Goal: Information Seeking & Learning: Find specific page/section

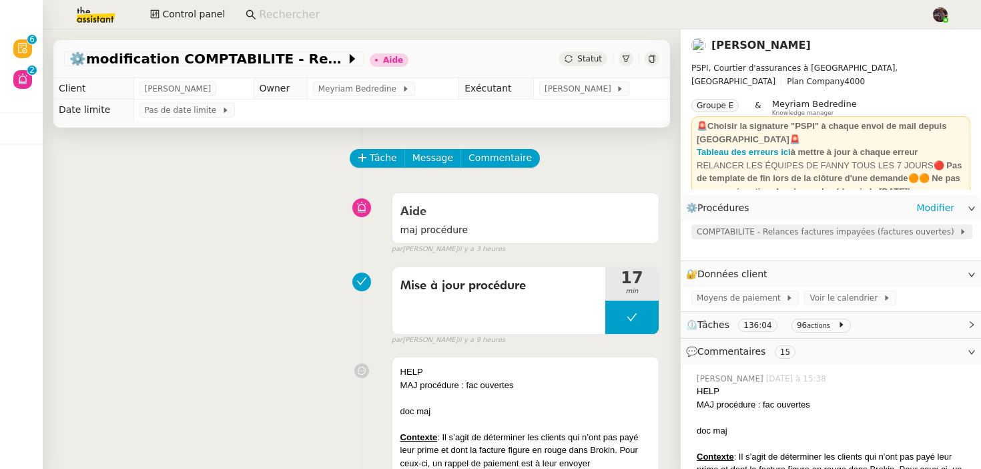
click at [723, 230] on span "COMPTABILITE - Relances factures impayées (factures ouvertes)" at bounding box center [828, 231] width 262 height 13
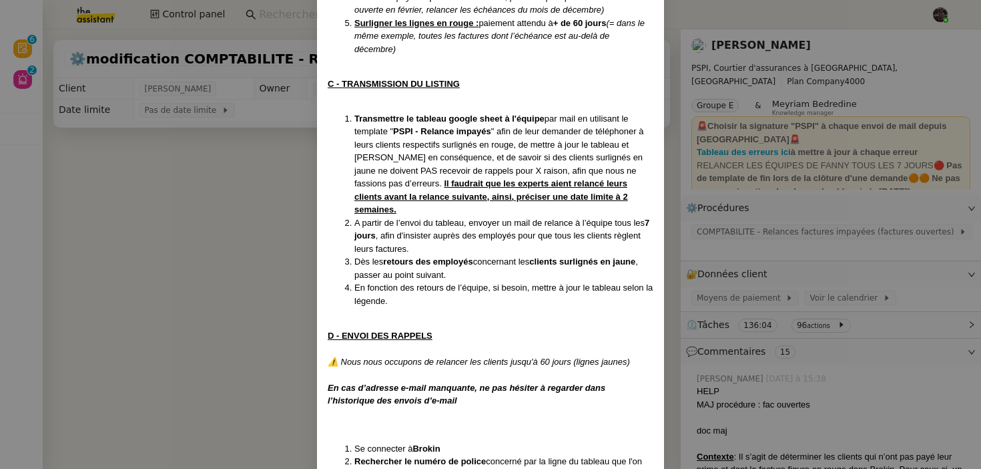
scroll to position [1010, 0]
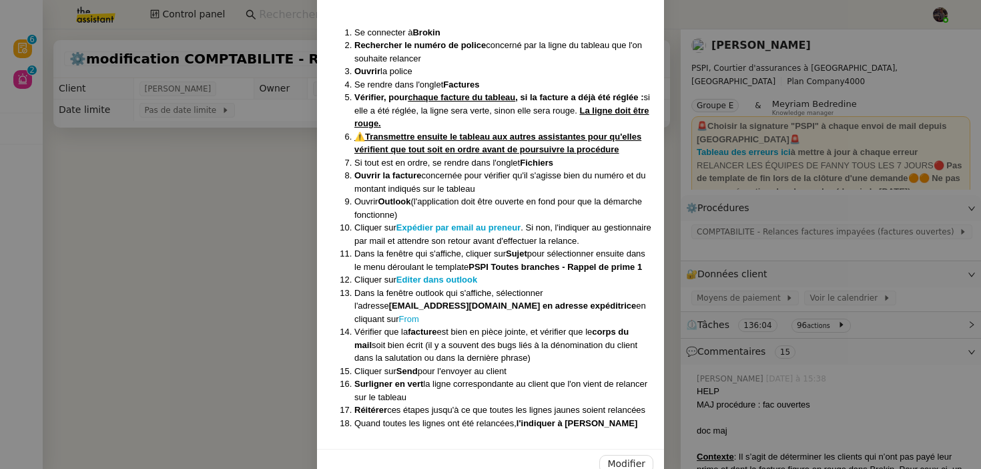
click at [605, 449] on div "Modifier" at bounding box center [490, 463] width 347 height 30
click at [637, 456] on span "Modifier" at bounding box center [626, 463] width 38 height 15
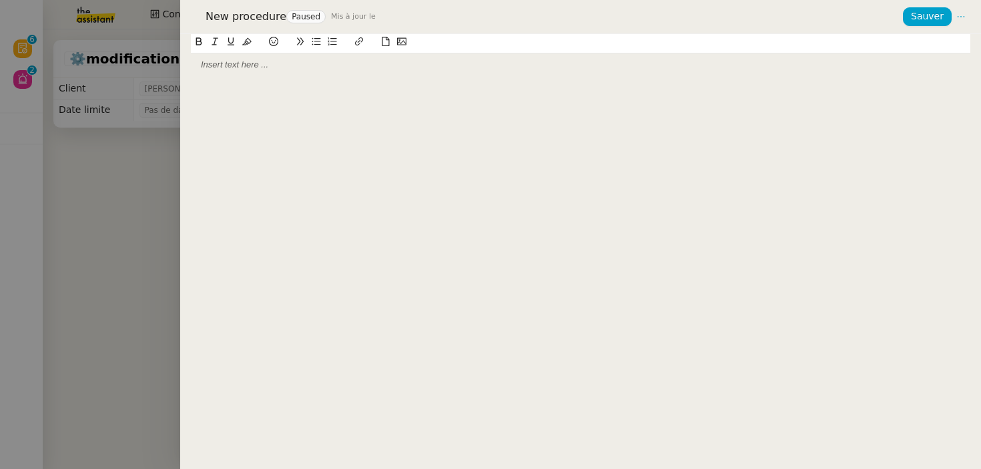
scroll to position [944, 0]
click at [121, 284] on div at bounding box center [490, 234] width 981 height 469
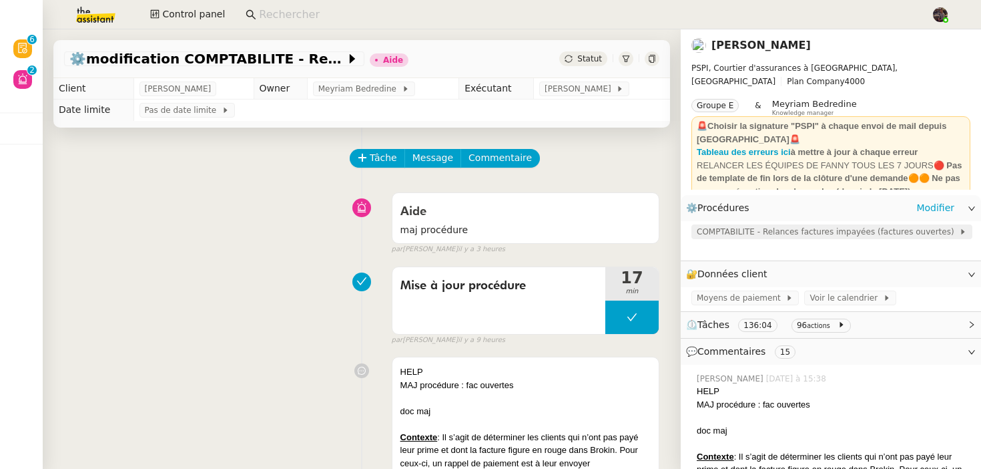
click at [783, 232] on span "COMPTABILITE - Relances factures impayées (factures ouvertes)" at bounding box center [828, 231] width 262 height 13
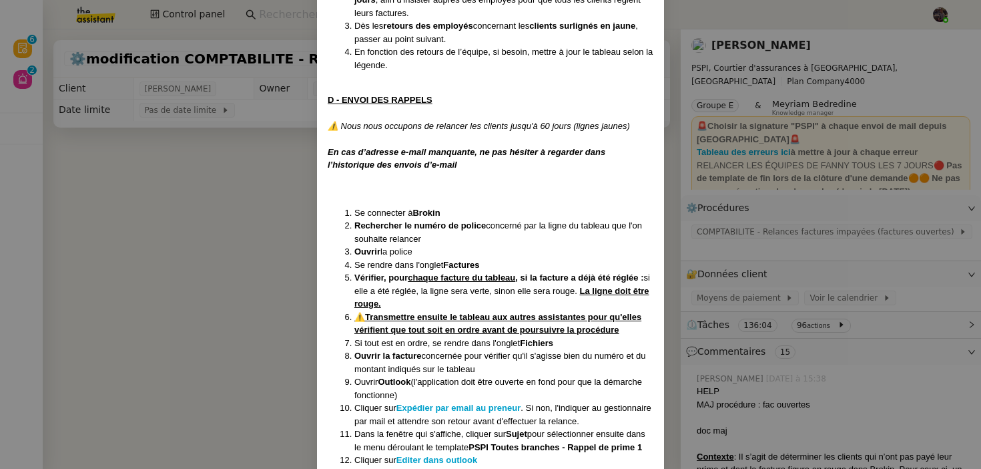
scroll to position [891, 0]
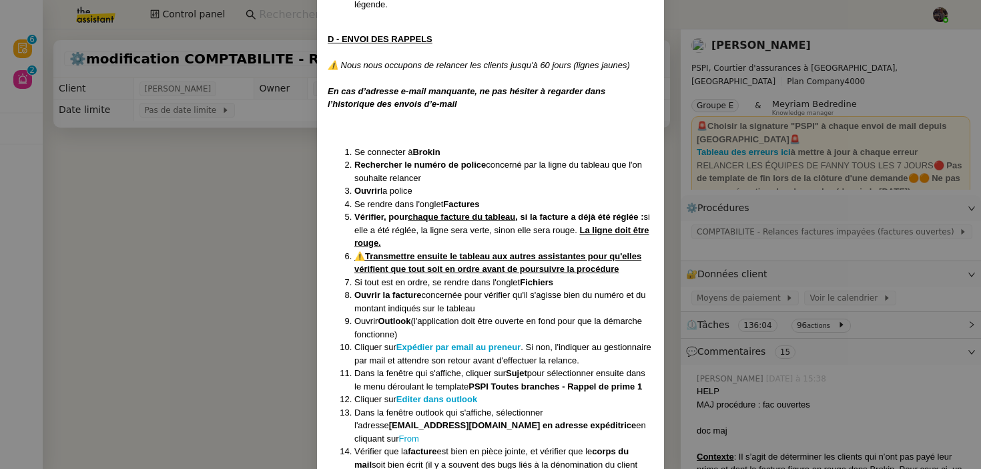
click at [692, 241] on nz-modal-container "Créée le [DATE] MAJ le [DATE] Contexte : Il s’agit de déterminer les clients qu…" at bounding box center [490, 234] width 981 height 469
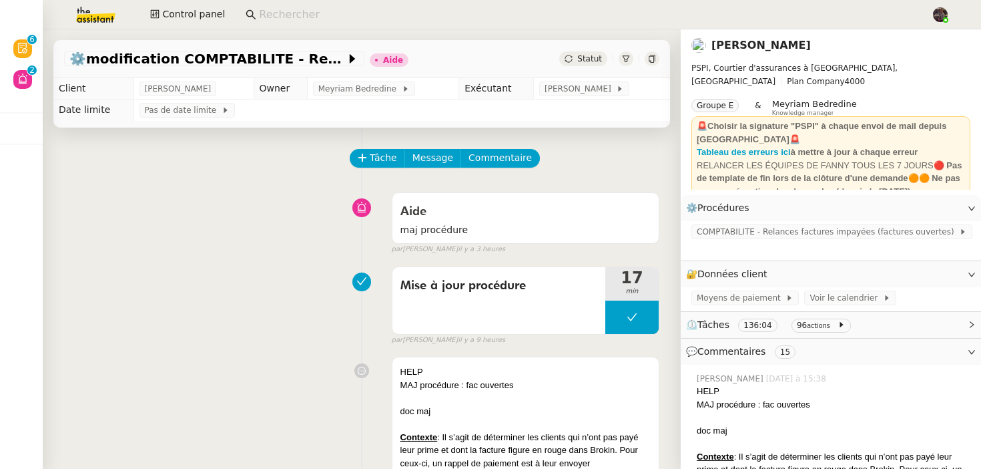
click at [730, 43] on link "[PERSON_NAME]" at bounding box center [760, 45] width 99 height 13
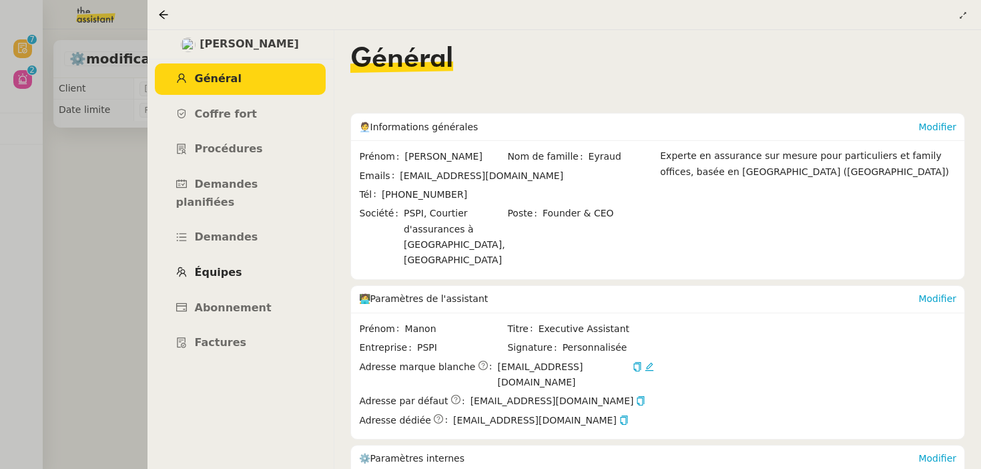
click at [228, 266] on span "Équipes" at bounding box center [218, 272] width 47 height 13
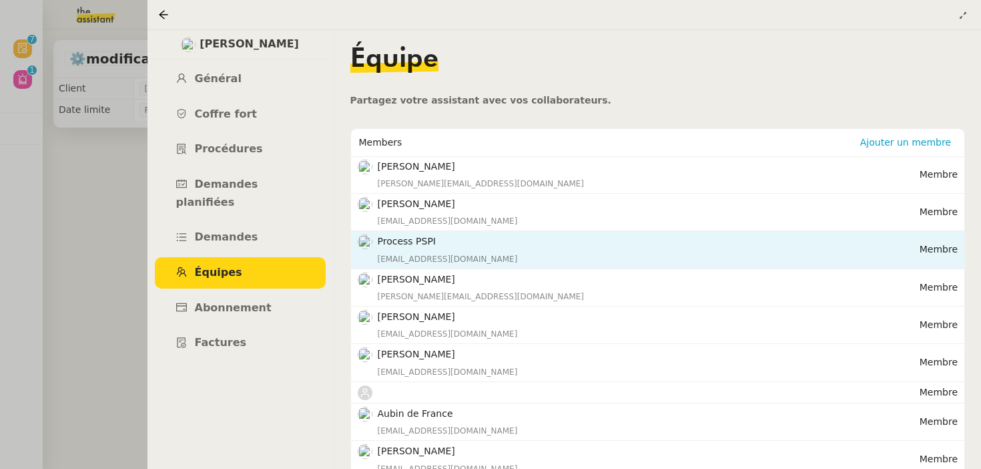
scroll to position [7, 0]
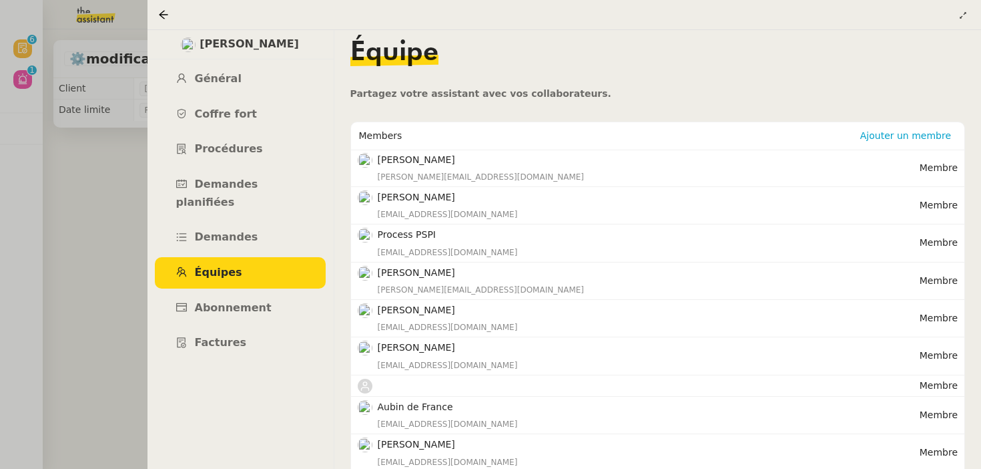
click at [78, 220] on div at bounding box center [490, 234] width 981 height 469
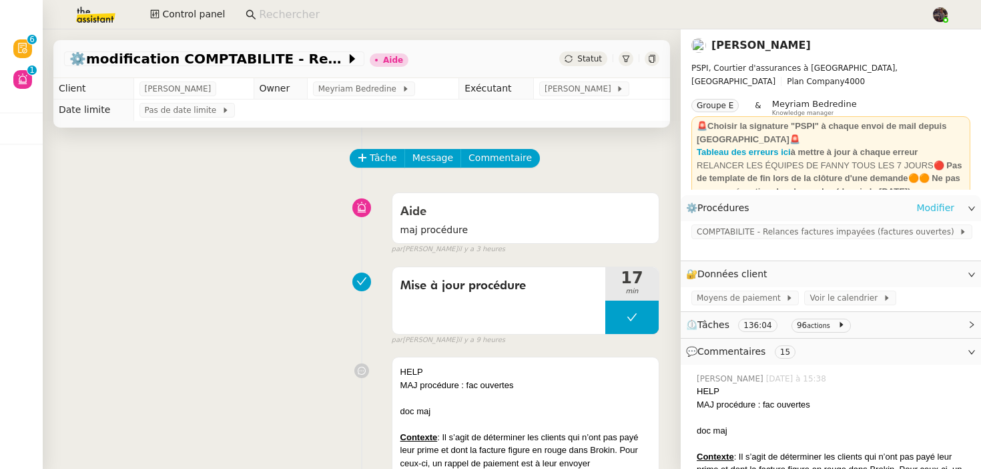
click at [921, 212] on link "Modifier" at bounding box center [935, 207] width 38 height 15
click at [308, 5] on nz-input-group at bounding box center [582, 15] width 689 height 20
click at [306, 8] on input at bounding box center [588, 15] width 659 height 18
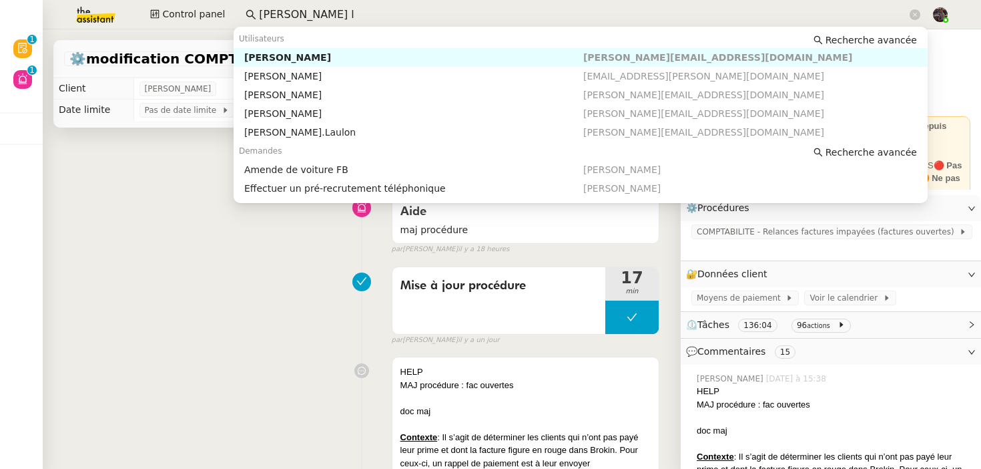
click at [288, 58] on div "[PERSON_NAME]" at bounding box center [413, 57] width 339 height 12
type input "[PERSON_NAME] l"
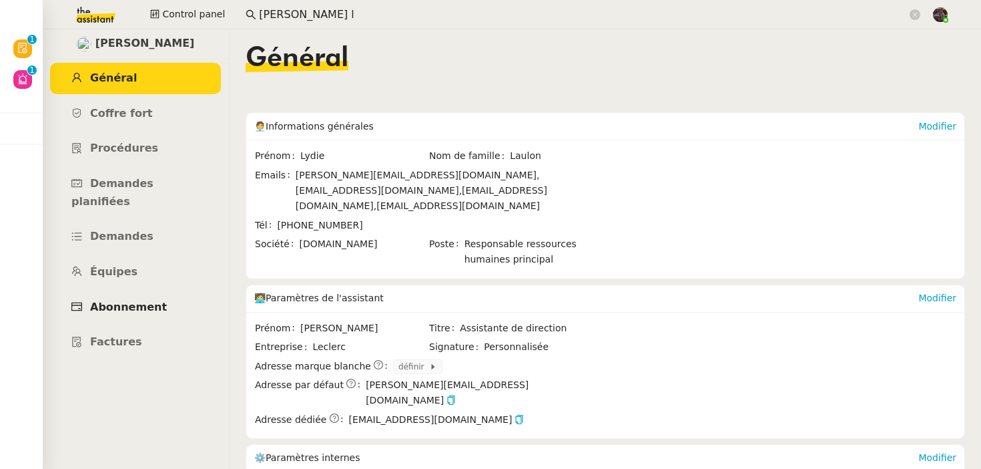
click at [115, 292] on link "Abonnement" at bounding box center [135, 307] width 171 height 31
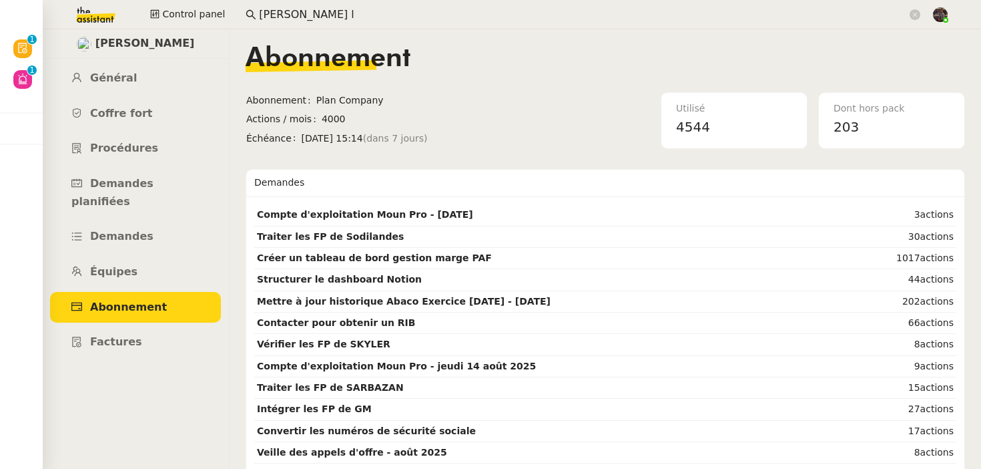
click at [501, 89] on div "Abonnement" at bounding box center [605, 68] width 719 height 47
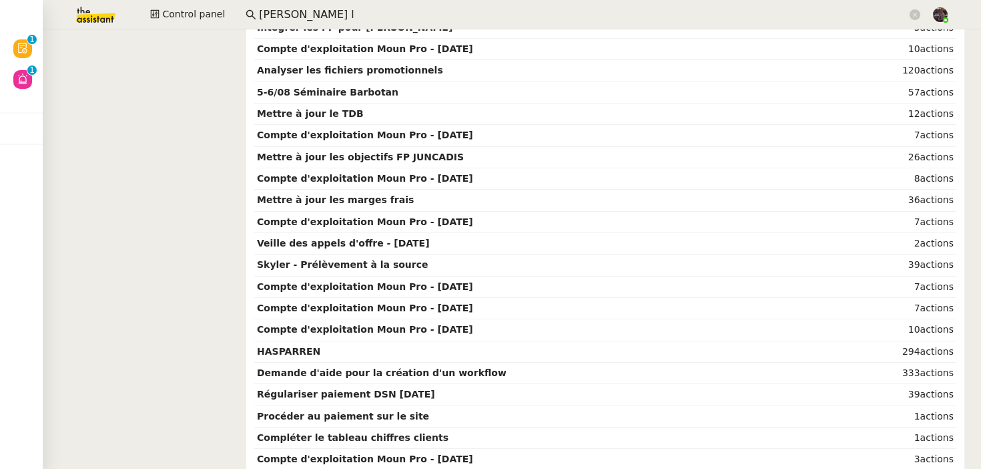
scroll to position [996, 0]
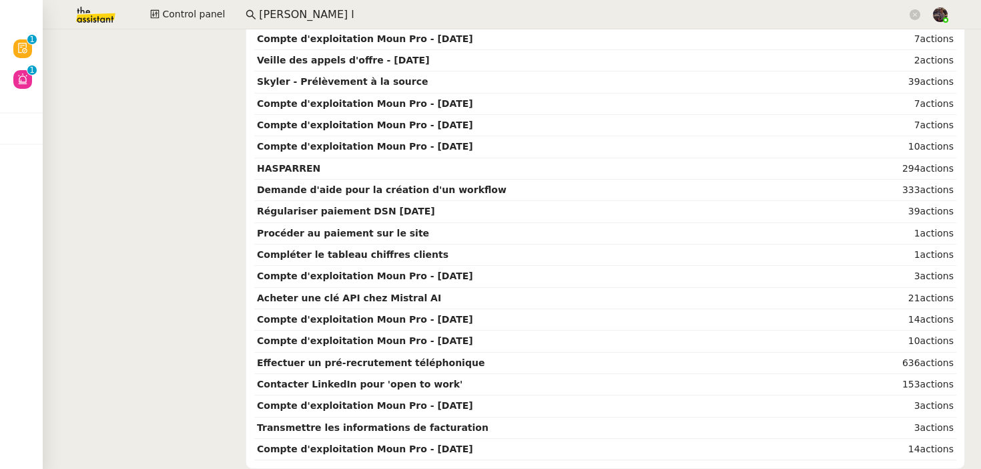
click at [147, 378] on nz-layout "[PERSON_NAME] Général [PERSON_NAME] fort Procédures Demandes planifiées Demande…" at bounding box center [512, 248] width 938 height 439
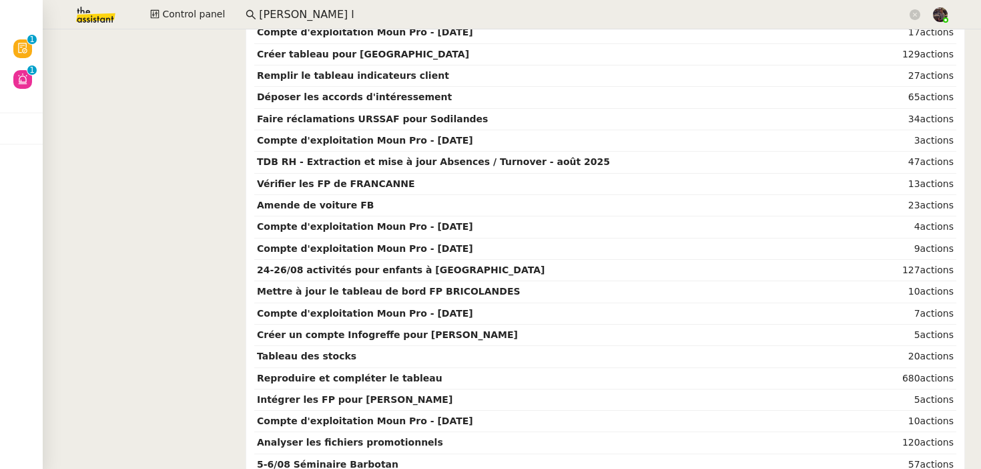
scroll to position [0, 0]
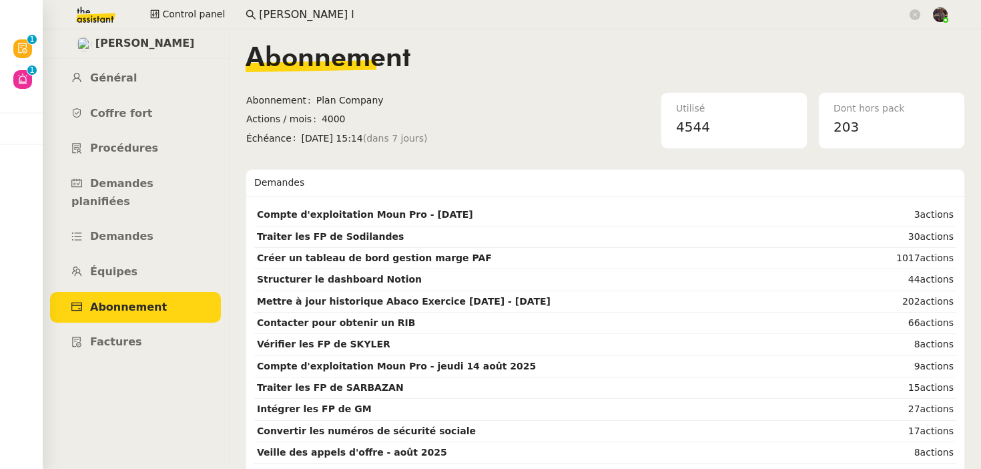
click at [600, 150] on nz-content "Abonnement Abonnement Plan Company Actions / mois 4000 Échéance [DATE] 15:14 (d…" at bounding box center [605, 248] width 719 height 439
click at [599, 145] on div "Utilisé 4544 Dont hors pack 203" at bounding box center [776, 120] width 378 height 57
click at [523, 158] on nz-content "Abonnement Abonnement Plan Company Actions / mois 4000 Échéance [DATE] 15:14 (d…" at bounding box center [605, 248] width 719 height 439
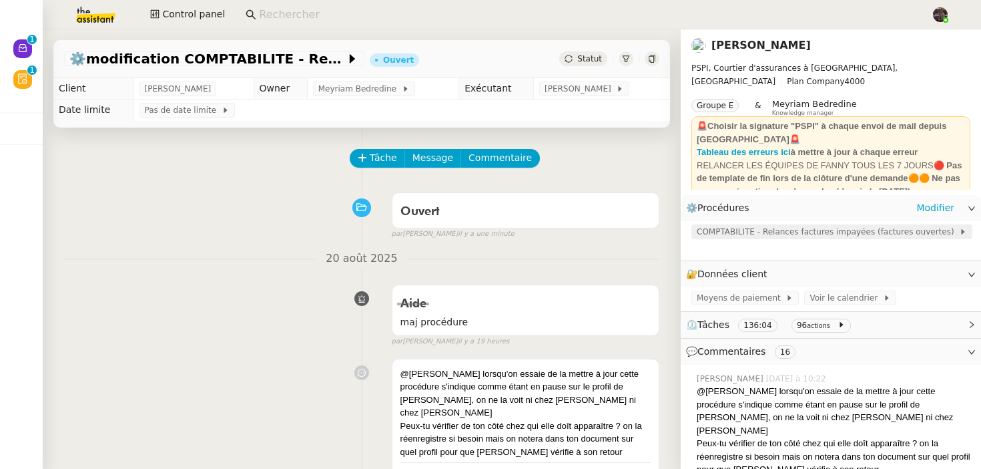
click at [757, 233] on span "COMPTABILITE - Relances factures impayées (factures ouvertes)" at bounding box center [828, 231] width 262 height 13
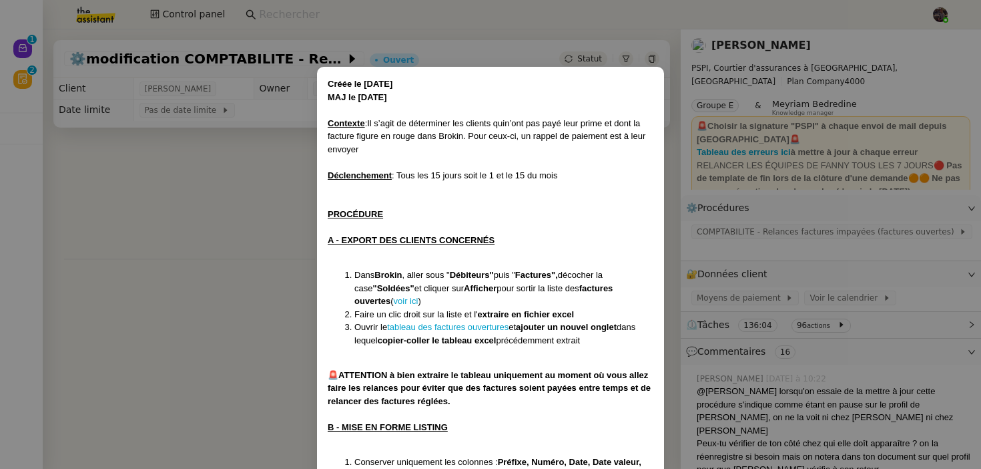
click at [187, 244] on nz-modal-container "Créée le [DATE] MAJ le [DATE] Contexte : Il s’agit de déterminer les clients qu…" at bounding box center [490, 234] width 981 height 469
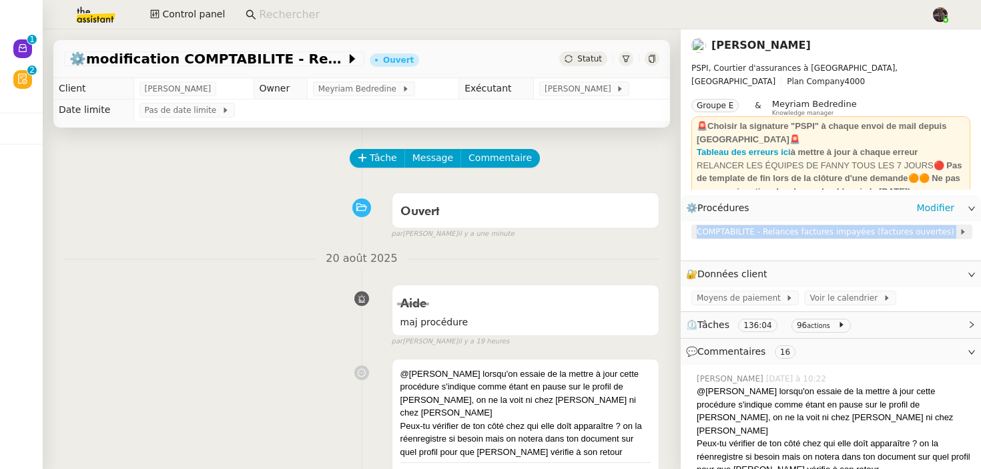
drag, startPoint x: 944, startPoint y: 235, endPoint x: 693, endPoint y: 236, distance: 250.9
click at [693, 236] on div "COMPTABILITE - Relances factures impayées (factures ouvertes)" at bounding box center [831, 231] width 281 height 15
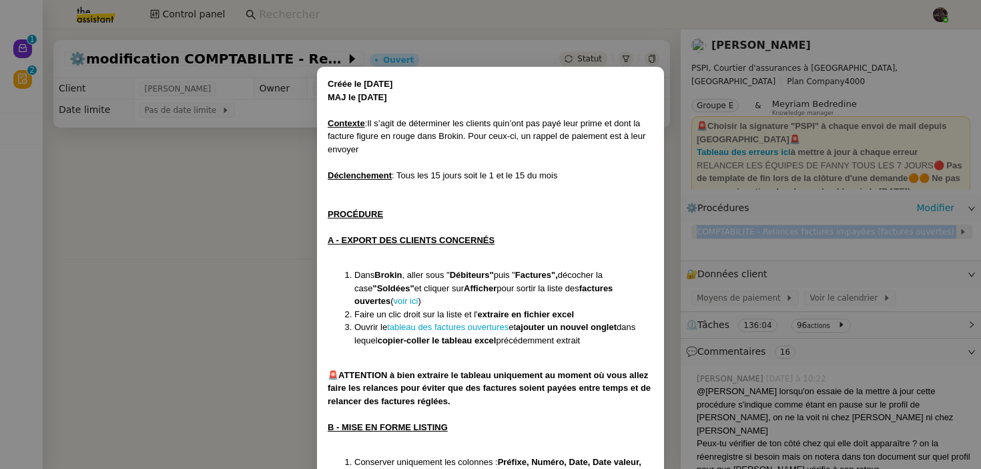
copy span "COMPTABILITE - Relances factures impayées (factures ouvertes)"
click at [729, 51] on nz-modal-container "Créée le [DATE] MAJ le [DATE] Contexte : Il s’agit de déterminer les clients qu…" at bounding box center [490, 234] width 981 height 469
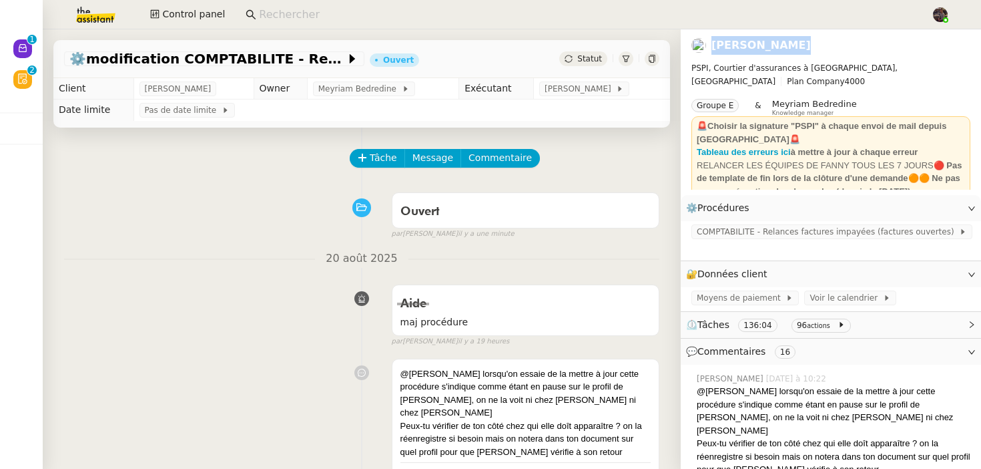
click at [729, 51] on link "[PERSON_NAME]" at bounding box center [760, 45] width 99 height 13
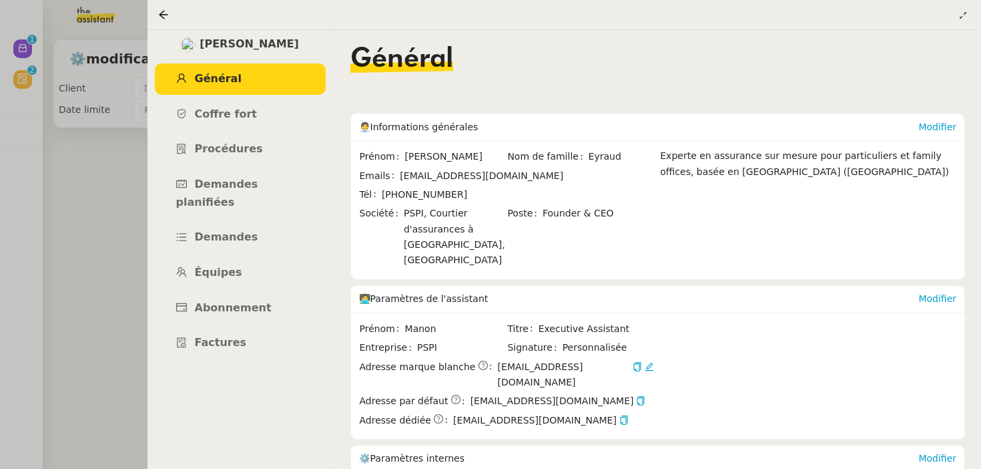
click at [218, 271] on ul "Général Coffre fort Procédures Demandes planifiées Demandes Équipes Abonnement …" at bounding box center [240, 210] width 187 height 295
click at [229, 266] on span "Équipes" at bounding box center [218, 272] width 47 height 13
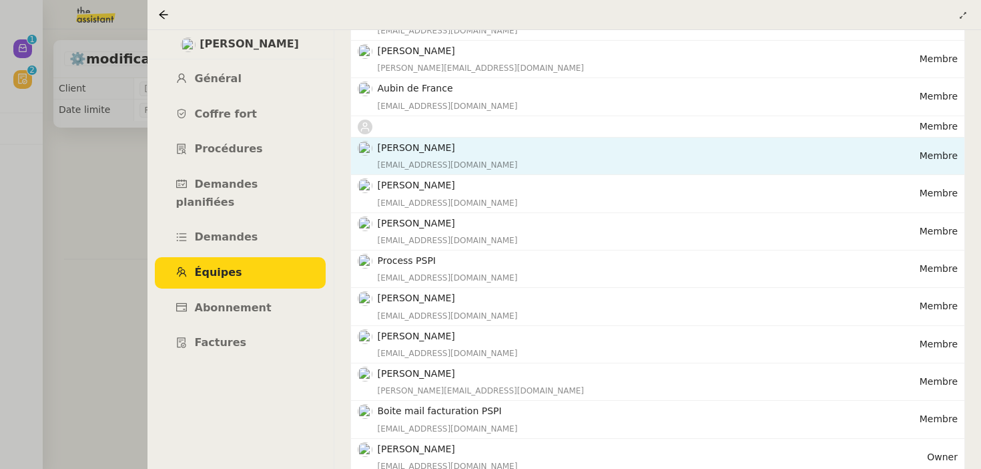
scroll to position [161, 0]
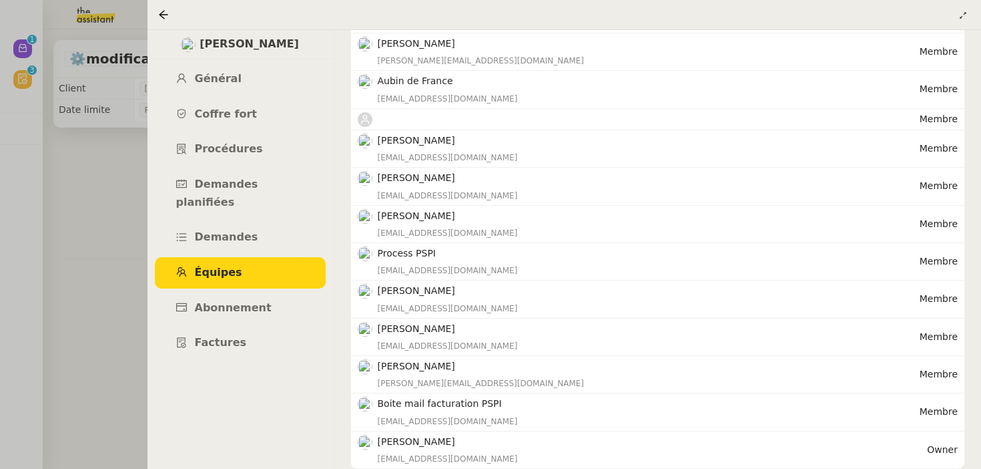
click at [4, 249] on div at bounding box center [490, 234] width 981 height 469
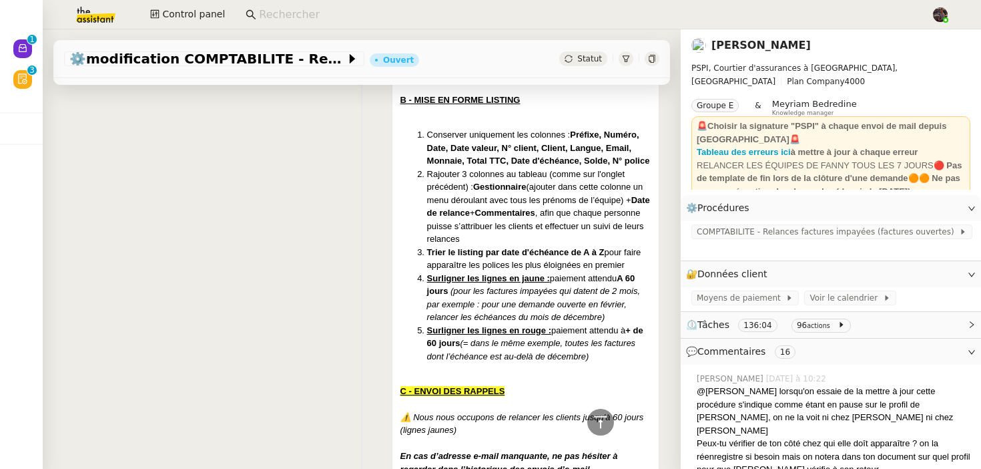
scroll to position [1059, 0]
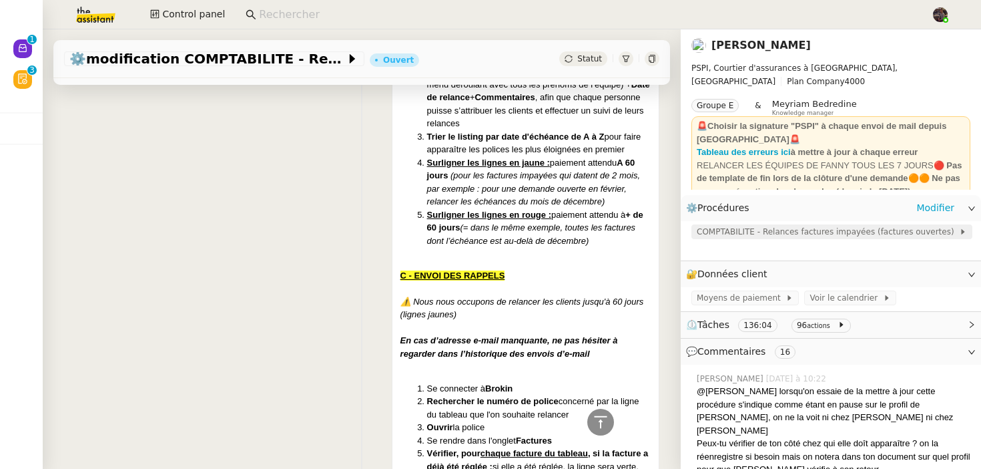
click at [726, 237] on span "COMPTABILITE - Relances factures impayées (factures ouvertes)" at bounding box center [828, 231] width 262 height 13
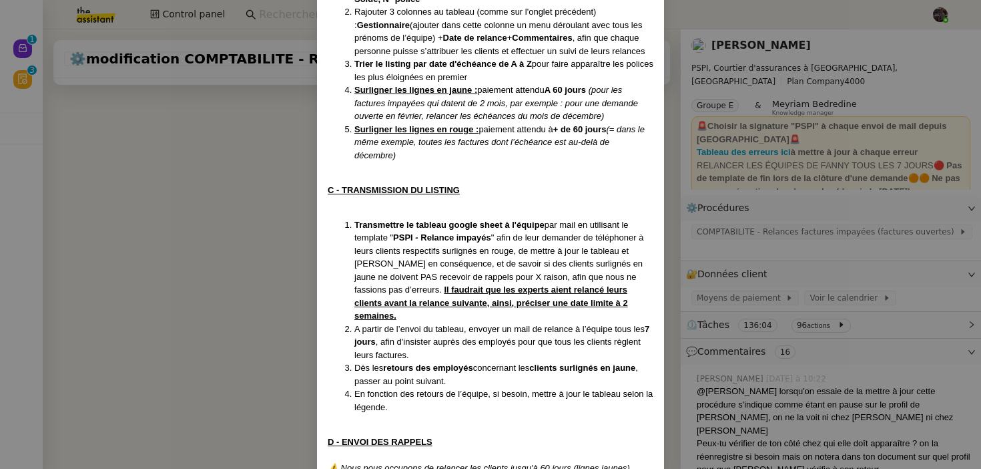
scroll to position [1010, 0]
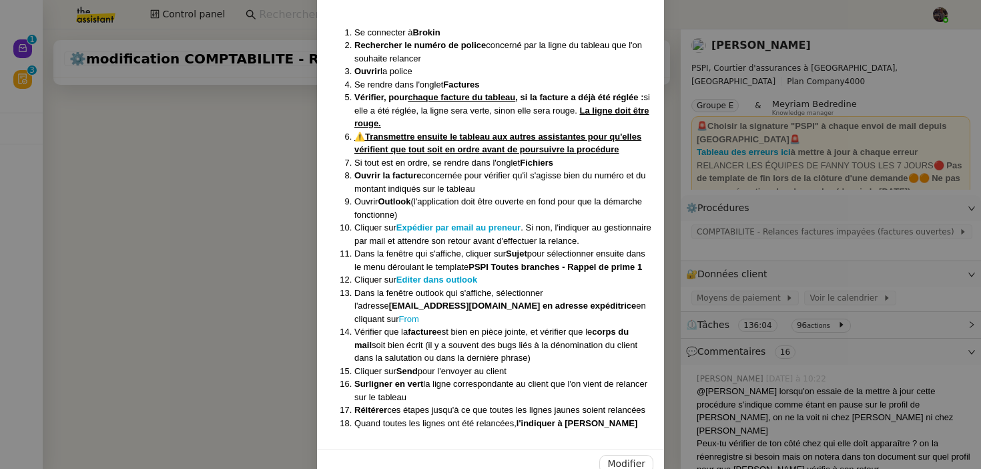
click at [202, 299] on nz-modal-container "Créée le [DATE] MAJ le [DATE] Contexte : Il s’agit de déterminer les clients qu…" at bounding box center [490, 234] width 981 height 469
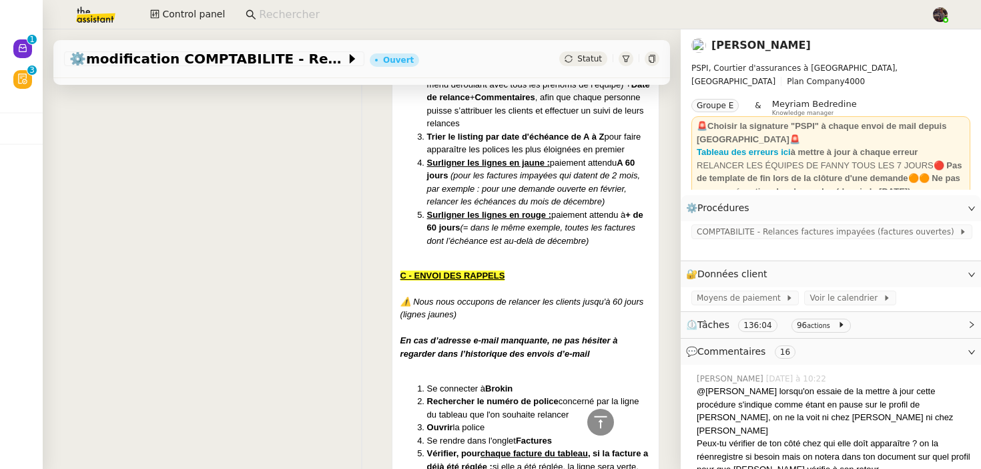
scroll to position [944, 0]
click at [299, 13] on input at bounding box center [588, 15] width 659 height 18
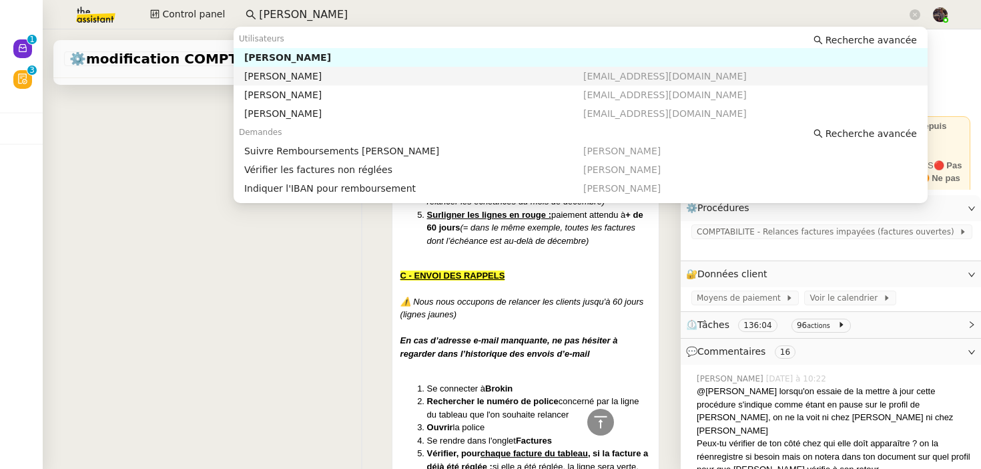
click at [297, 67] on nz-auto-option "Sophie Mouraire sophiem@pspi.ch" at bounding box center [581, 76] width 694 height 19
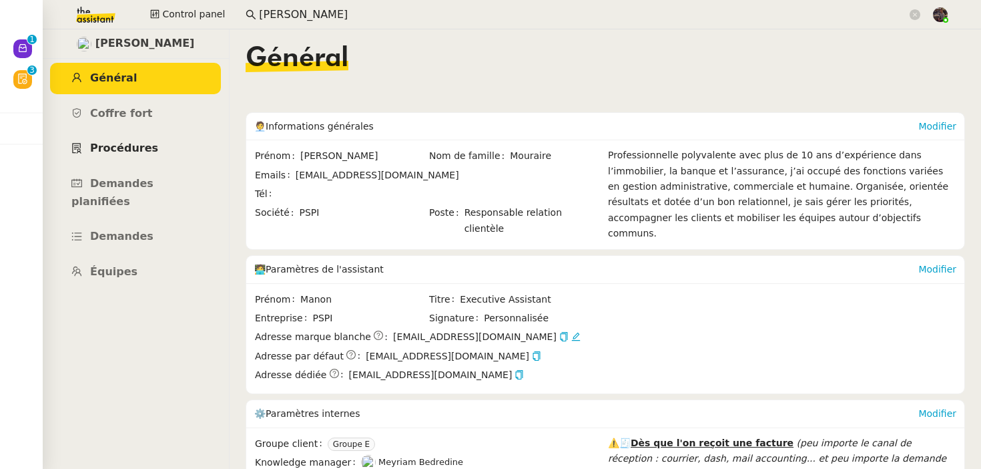
click at [145, 152] on span "Procédures" at bounding box center [124, 147] width 68 height 13
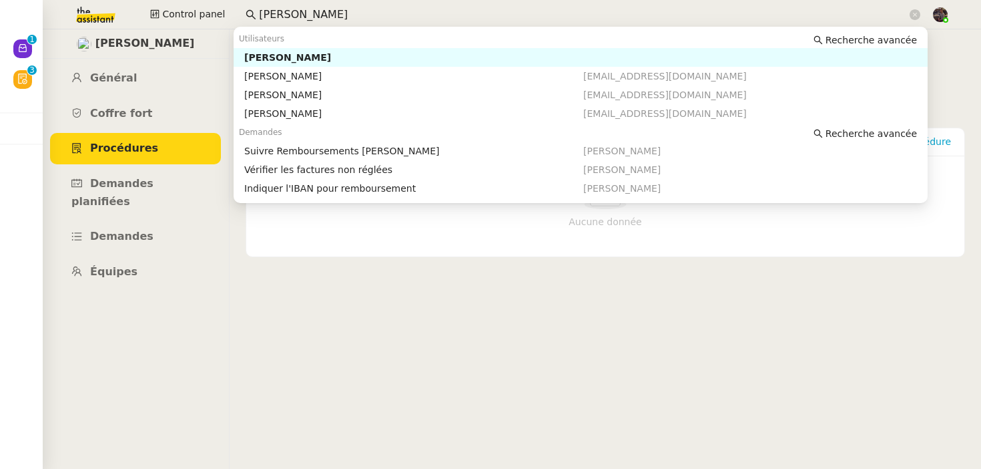
click at [300, 11] on input "sophie mour" at bounding box center [583, 15] width 648 height 18
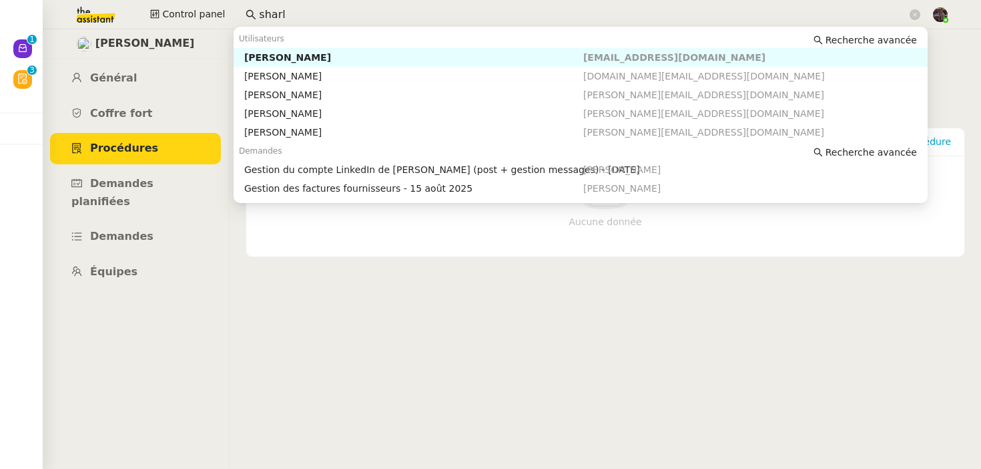
click at [302, 56] on div "[PERSON_NAME]" at bounding box center [413, 57] width 339 height 12
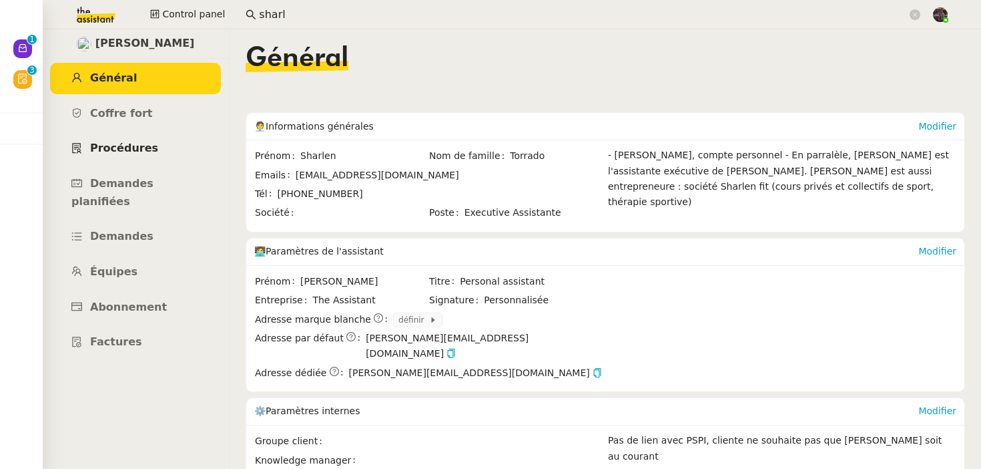
click at [158, 152] on link "Procédures" at bounding box center [135, 148] width 171 height 31
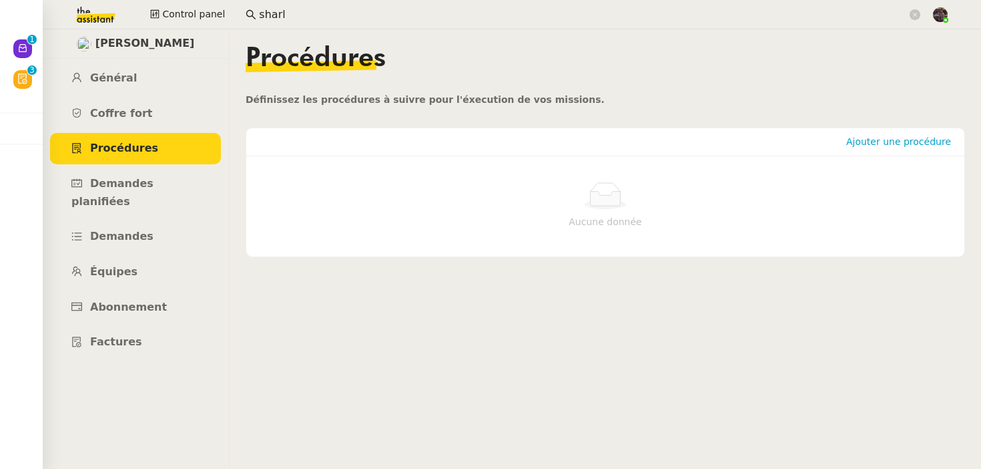
click at [287, 21] on input "sharl" at bounding box center [583, 15] width 648 height 18
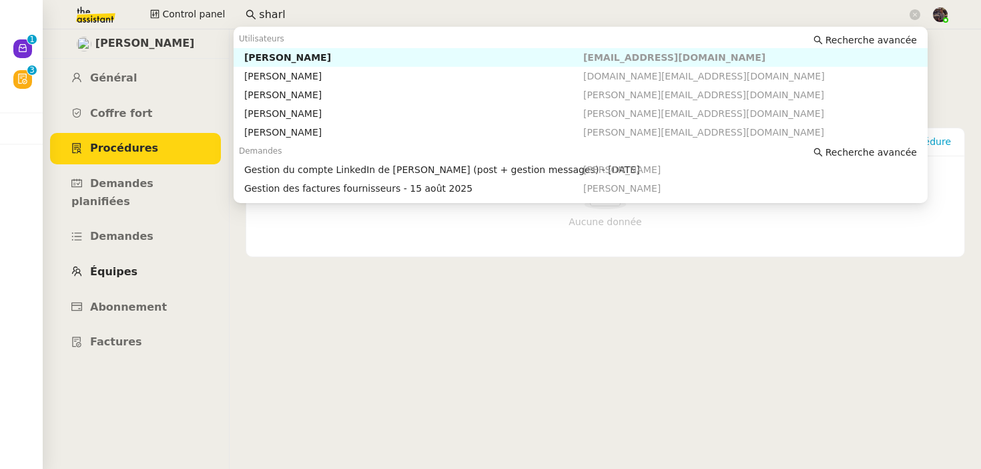
click at [124, 265] on span "Équipes" at bounding box center [113, 271] width 47 height 13
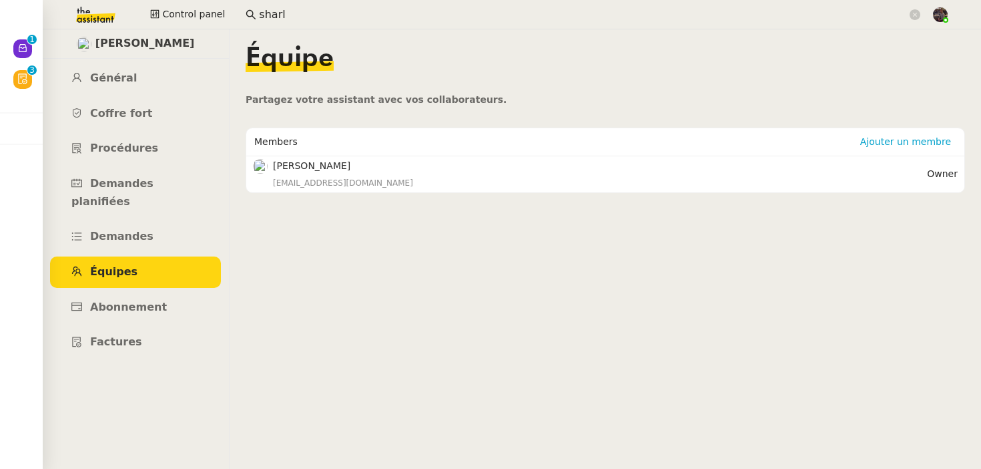
click at [277, 5] on nz-input-group "sharl" at bounding box center [582, 15] width 689 height 20
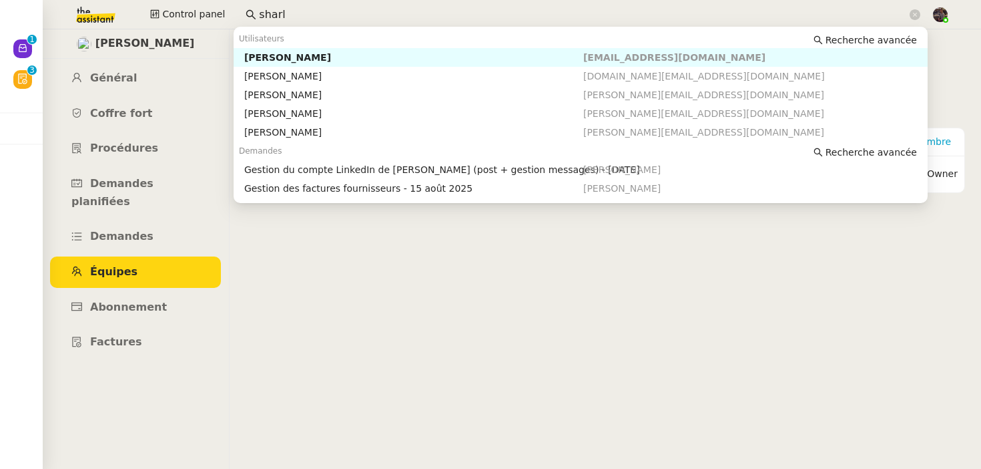
click at [284, 9] on input "sharl" at bounding box center [583, 15] width 648 height 18
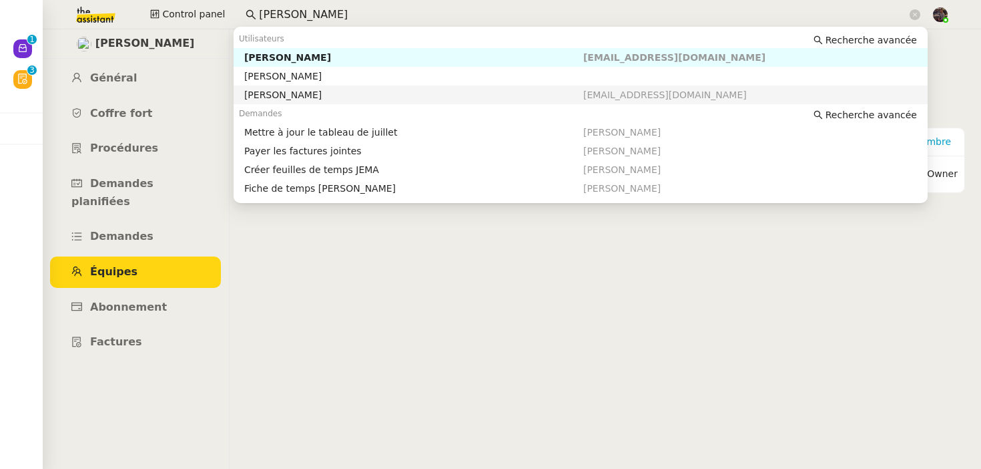
click at [288, 91] on div "[PERSON_NAME]" at bounding box center [413, 95] width 339 height 12
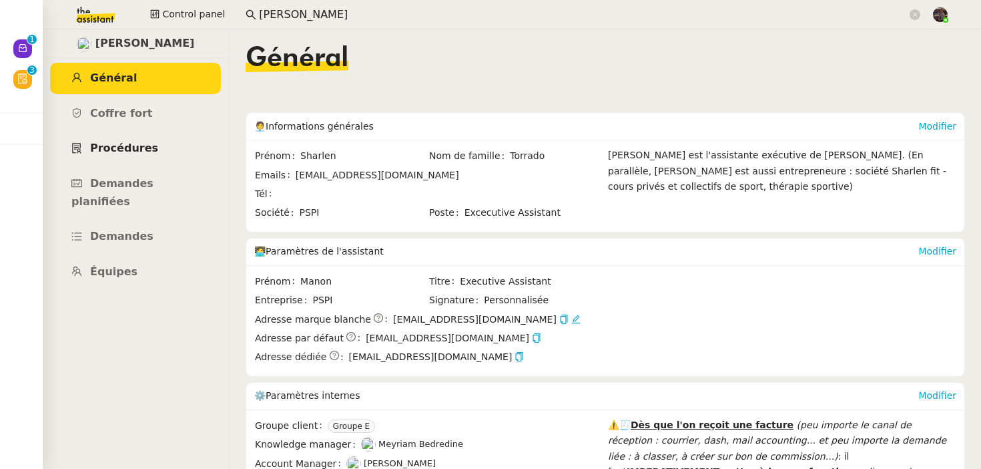
click at [137, 156] on link "Procédures" at bounding box center [135, 148] width 171 height 31
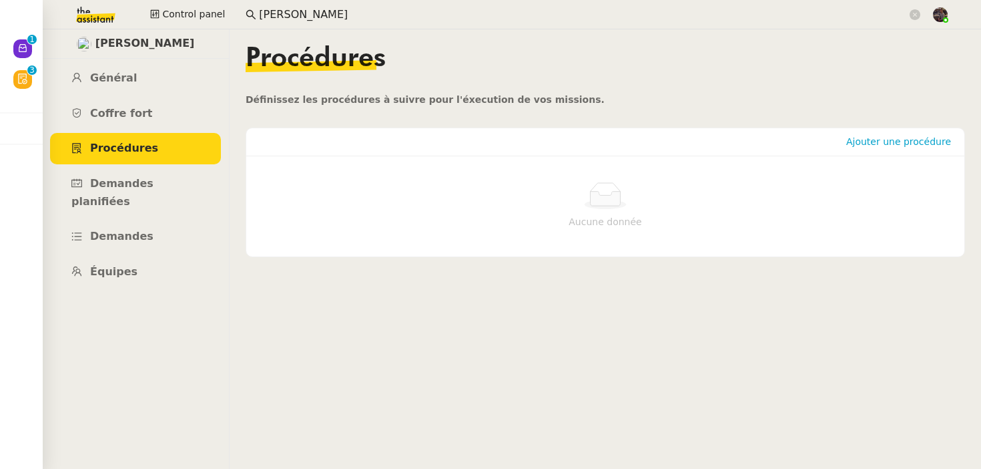
click at [312, 25] on app-search-bar "sharlen torr" at bounding box center [582, 14] width 689 height 29
click at [147, 256] on link "Équipes" at bounding box center [135, 271] width 171 height 31
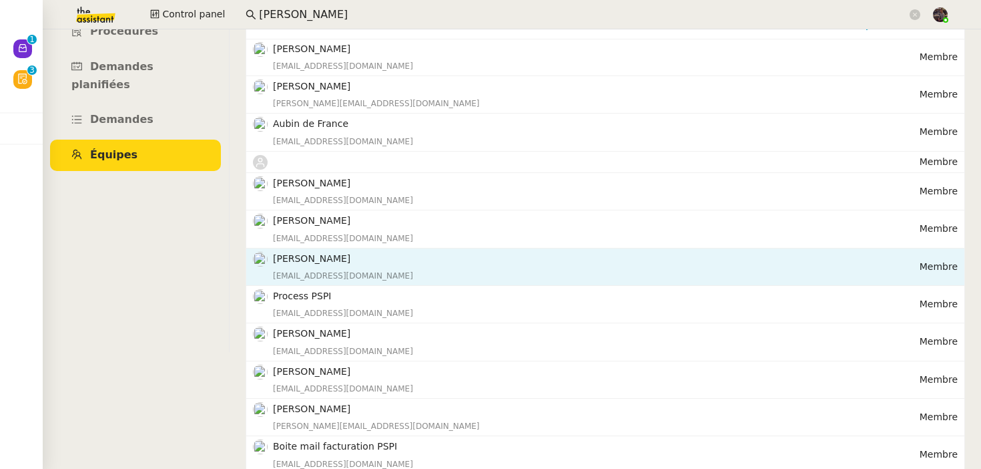
scroll to position [160, 0]
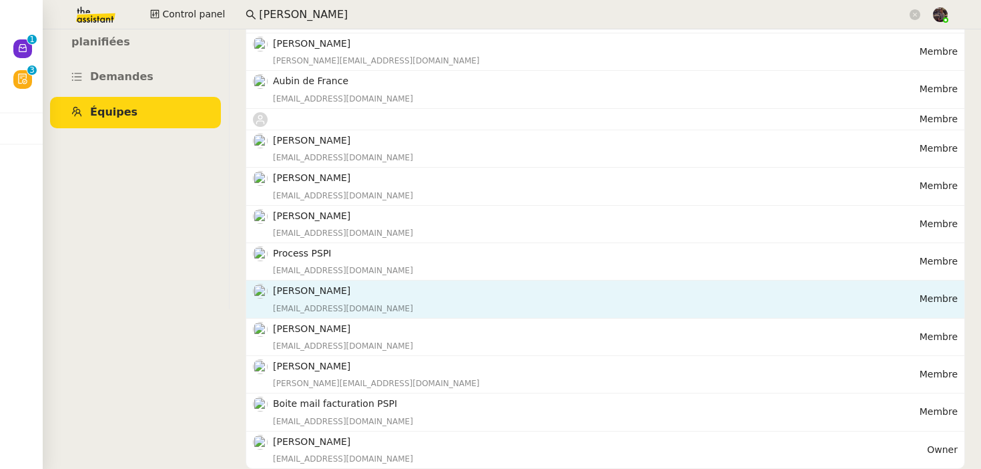
click at [352, 296] on h4 "[PERSON_NAME]" at bounding box center [596, 290] width 647 height 15
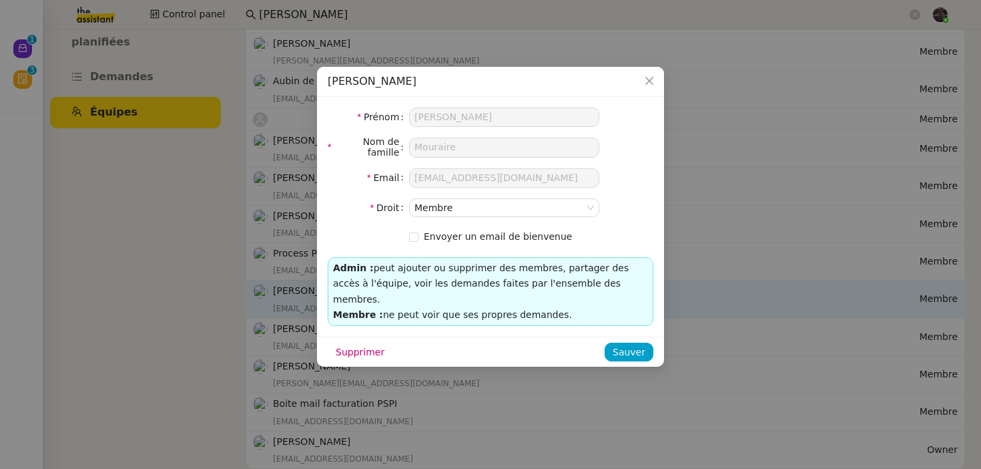
click at [352, 296] on nz-modal-container "Sophie Mouraire Prénom Sophie Nom de famille Mouraire Email sophiem@pspi.ch Dro…" at bounding box center [490, 234] width 981 height 469
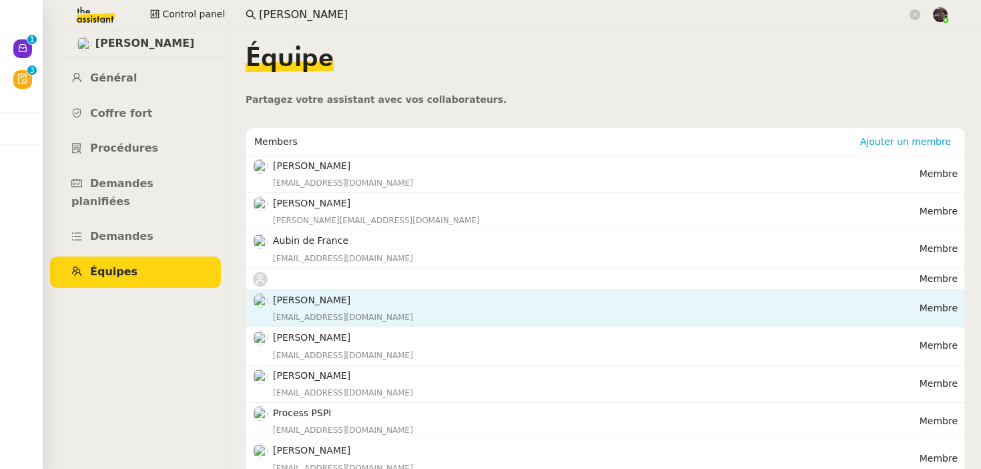
scroll to position [23, 0]
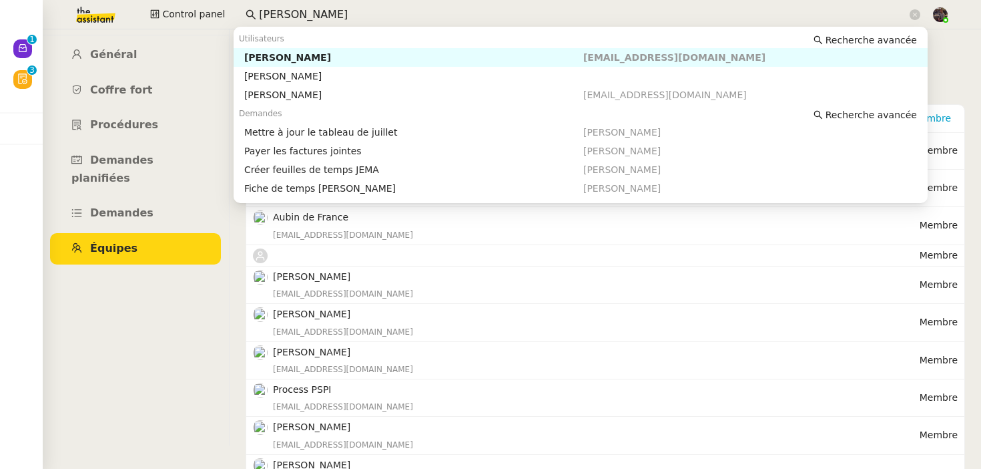
click at [299, 19] on input "sharlen torr" at bounding box center [583, 15] width 648 height 18
click at [299, 17] on input "sharlen torr" at bounding box center [583, 15] width 648 height 18
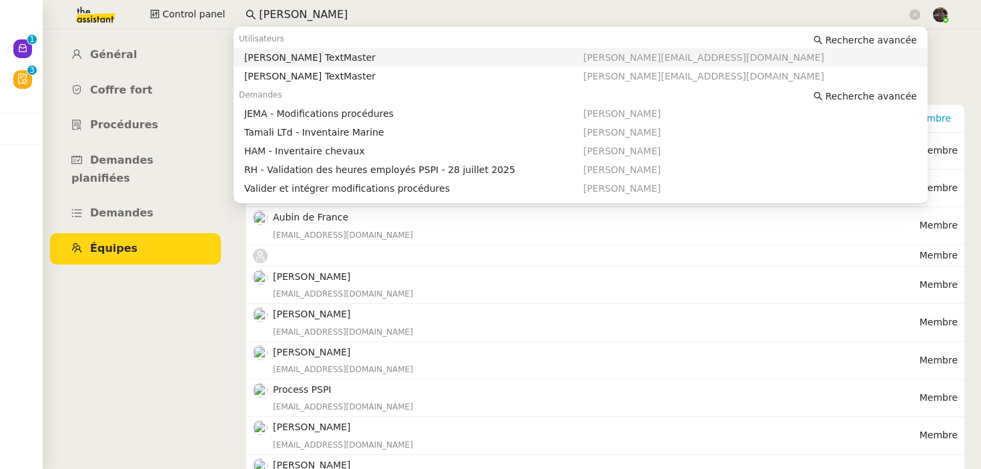
type input "johanna de fr"
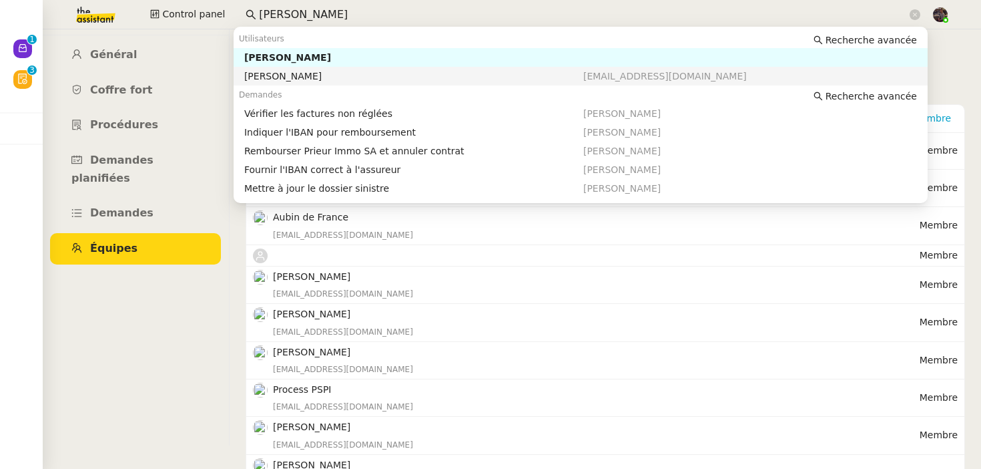
click at [304, 75] on div "[PERSON_NAME]" at bounding box center [413, 76] width 339 height 12
type input "sophie mouraire"
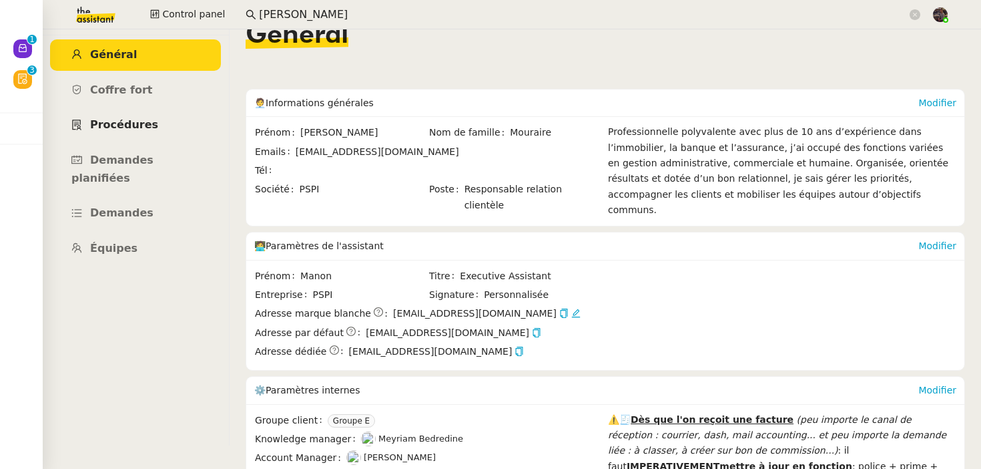
click at [160, 128] on link "Procédures" at bounding box center [135, 124] width 171 height 31
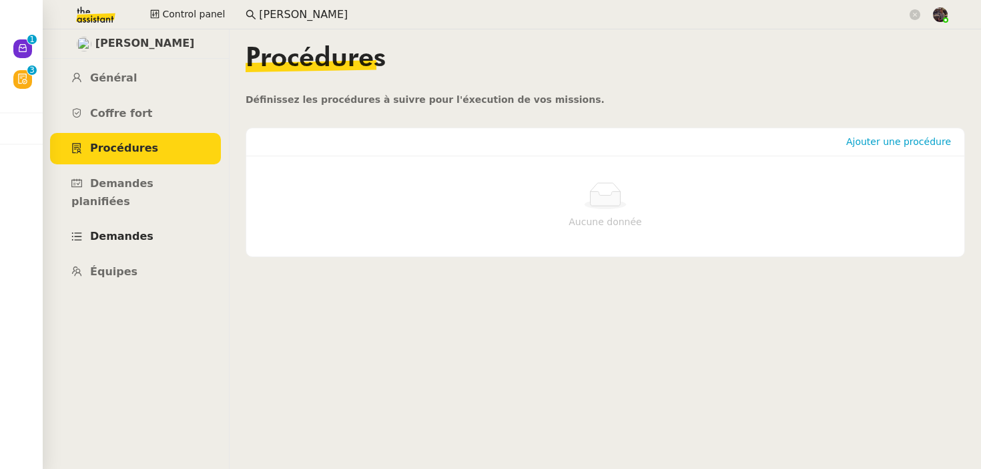
click at [158, 226] on link "Demandes" at bounding box center [135, 236] width 171 height 31
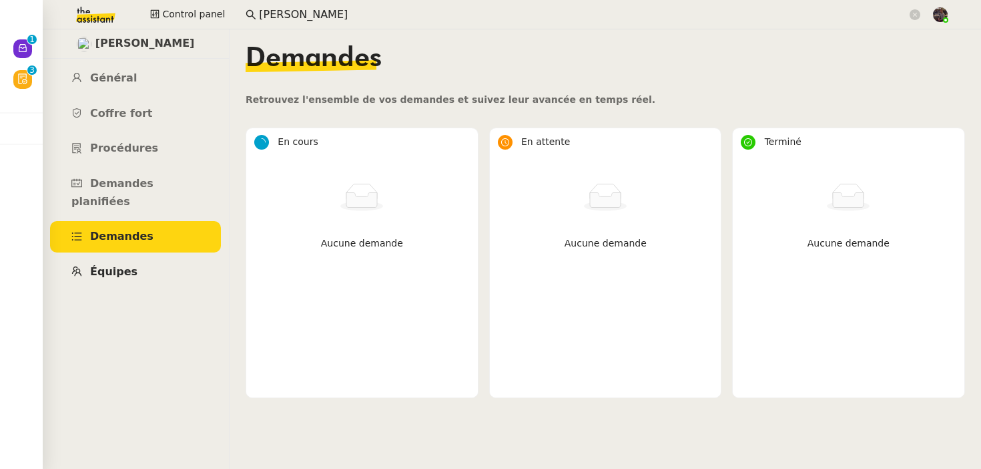
click at [153, 256] on link "Équipes" at bounding box center [135, 271] width 171 height 31
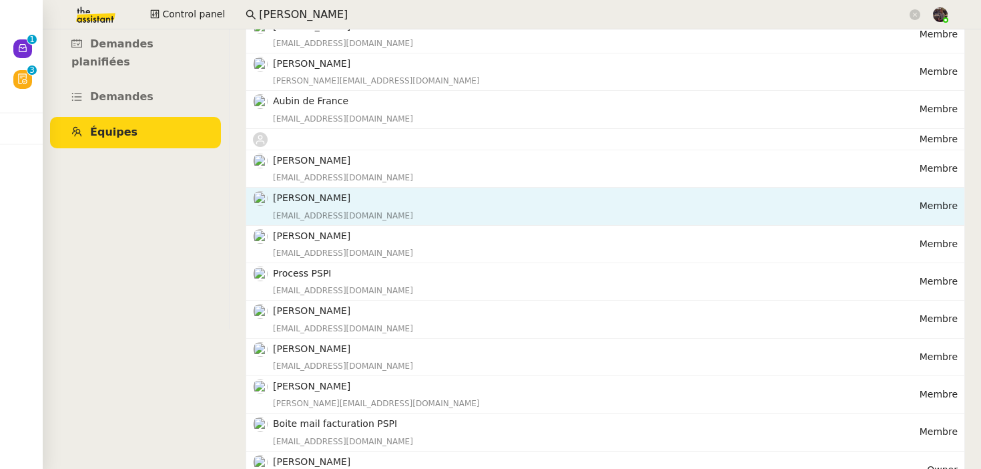
scroll to position [134, 0]
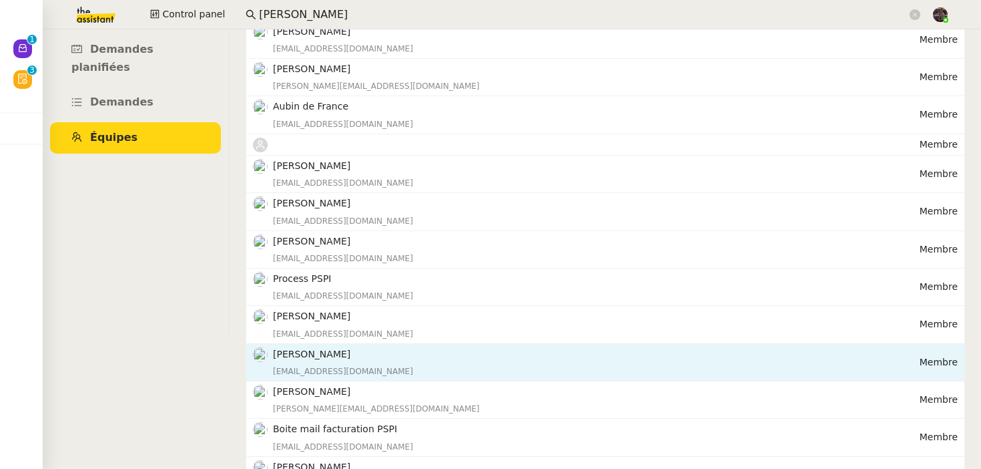
click at [302, 362] on div "Pierrick Morel pmorel@finaxim.fr" at bounding box center [596, 361] width 647 height 31
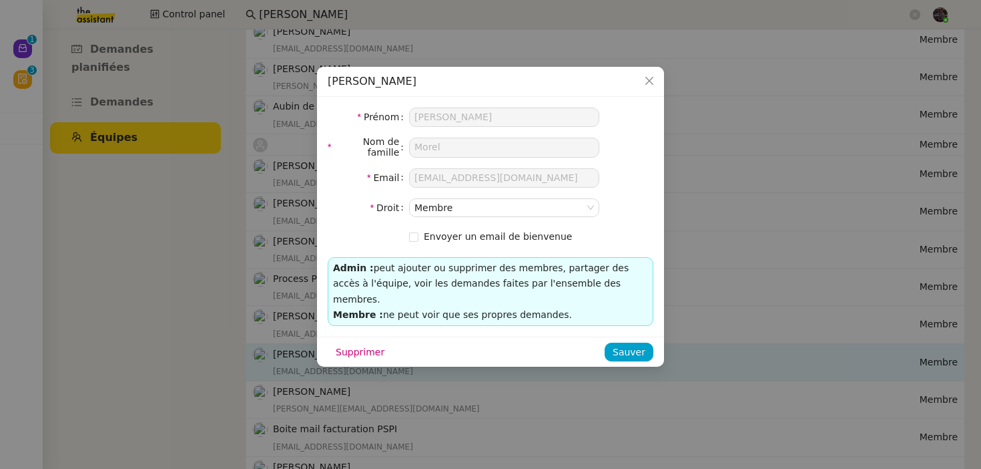
click at [302, 362] on nz-modal-container "Pierrick Morel Prénom Pierrick Nom de famille Morel Email pmorel@finaxim.fr Dro…" at bounding box center [490, 234] width 981 height 469
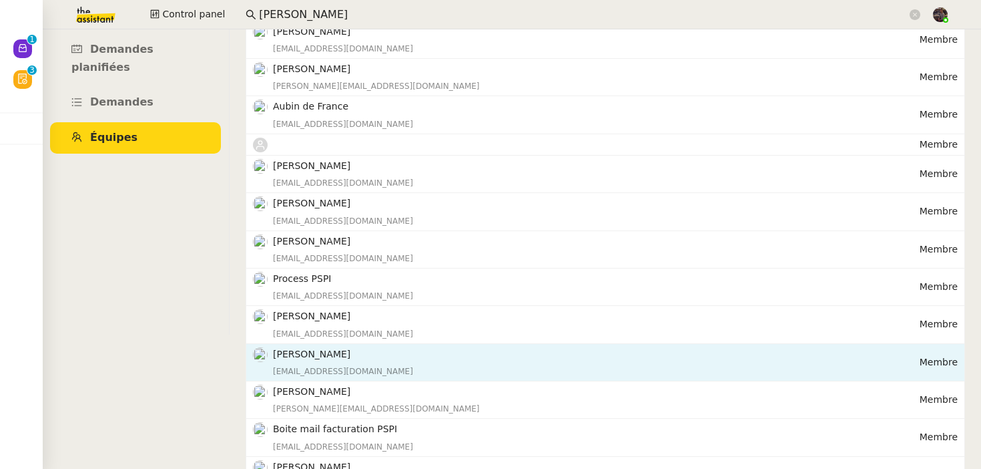
scroll to position [160, 0]
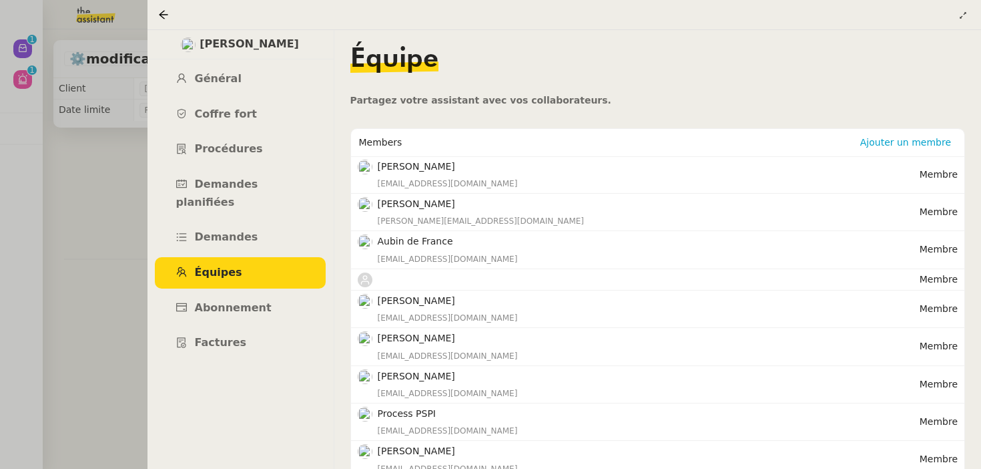
click at [95, 220] on div at bounding box center [490, 234] width 981 height 469
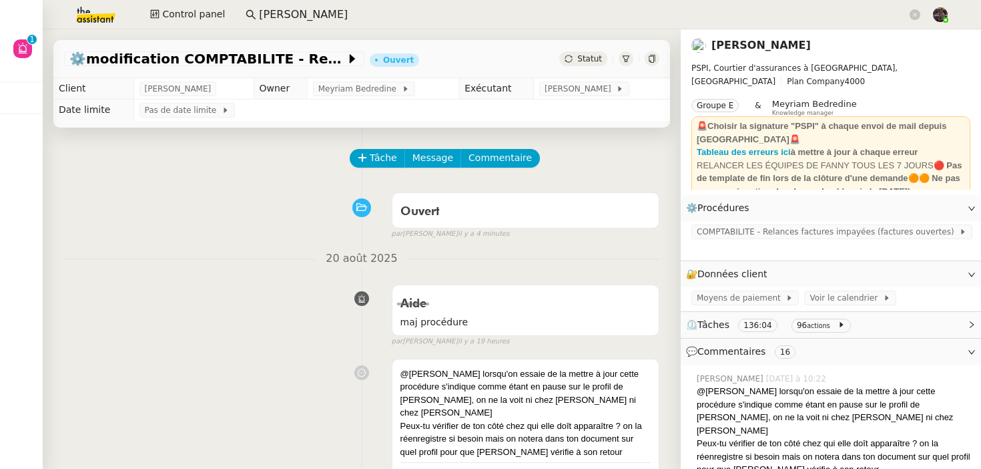
click at [741, 41] on link "[PERSON_NAME]" at bounding box center [760, 45] width 99 height 13
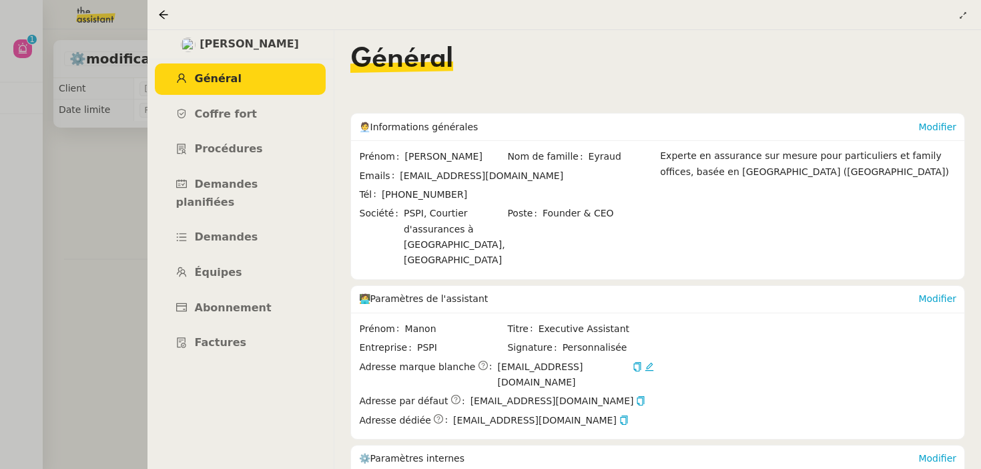
click at [970, 11] on nz-page-header at bounding box center [564, 15] width 834 height 30
click at [964, 14] on icon at bounding box center [963, 15] width 6 height 6
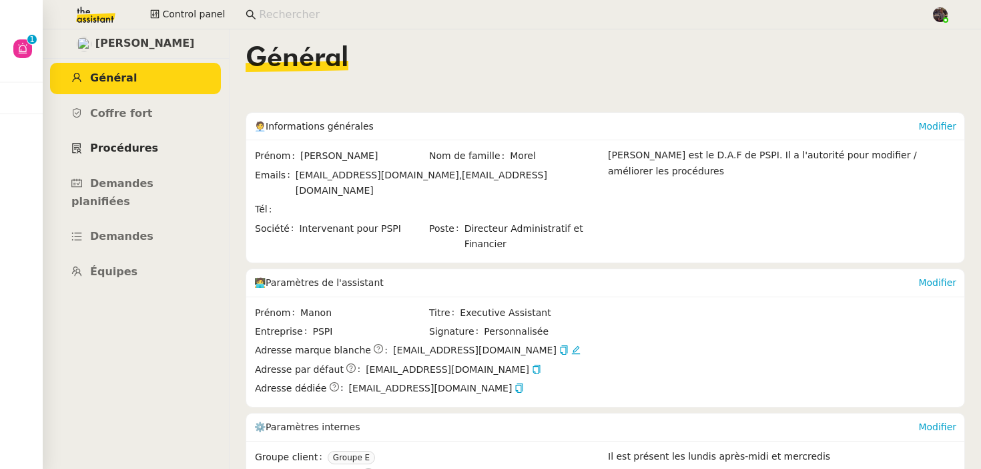
click at [121, 149] on span "Procédures" at bounding box center [124, 147] width 68 height 13
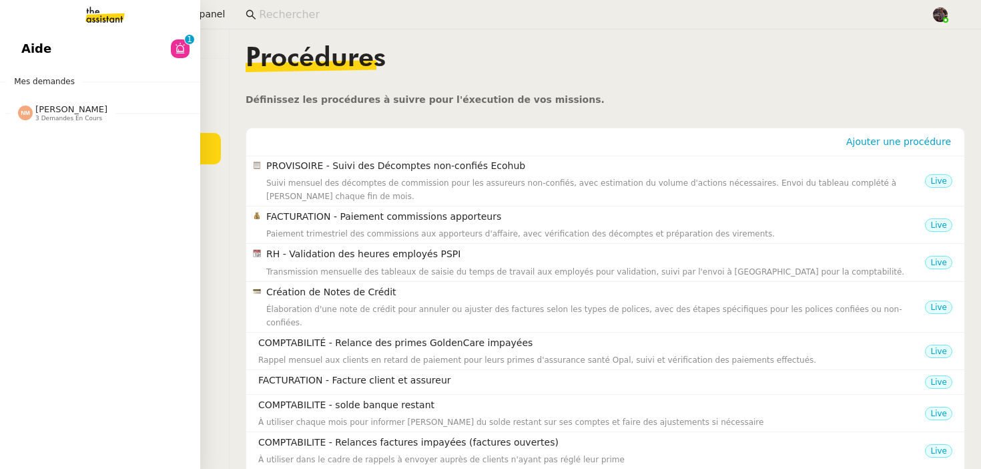
click at [39, 52] on link "Aide 0 1 2 3 4 5 6 7 8 9" at bounding box center [100, 48] width 200 height 31
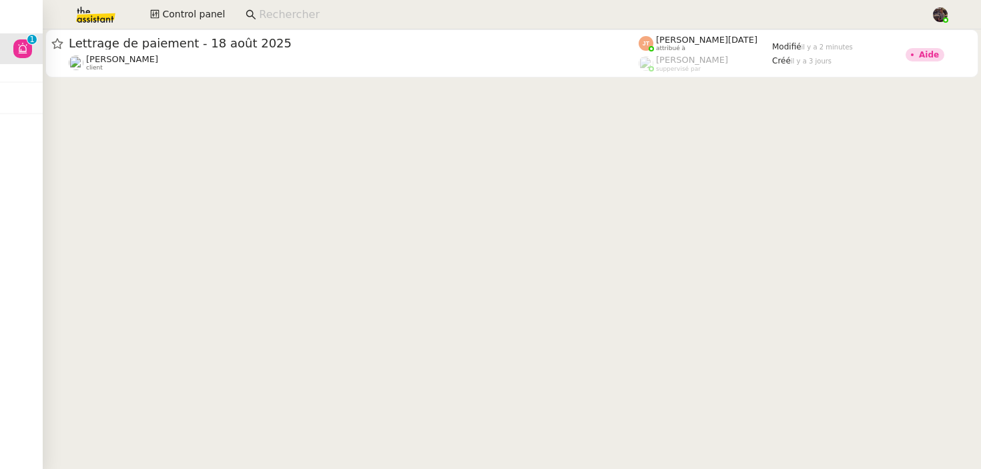
click at [434, 196] on cdk-virtual-scroll-viewport "Lettrage de paiement - 18 août 2025 Mathias Hombourger client Jean-Noël De Ting…" at bounding box center [512, 248] width 938 height 439
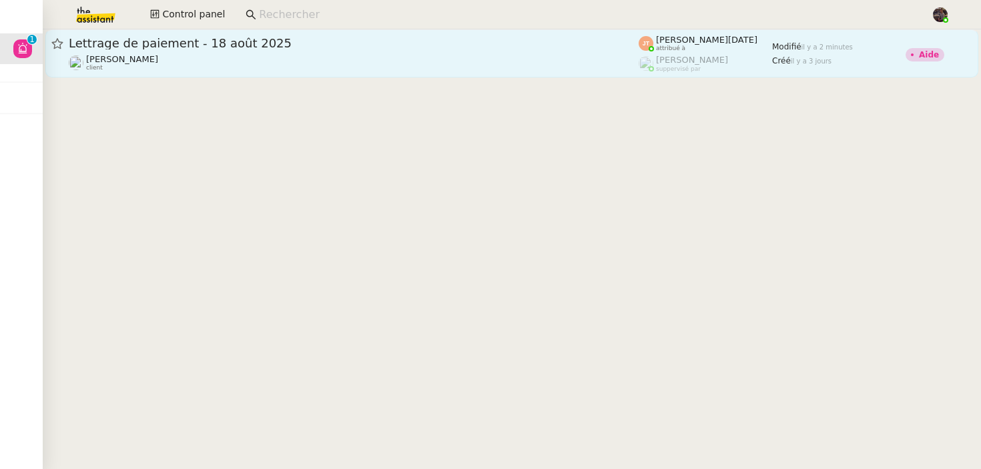
click at [410, 75] on link "Lettrage de paiement - 18 août 2025 Mathias Hombourger client Jean-Noël De Ting…" at bounding box center [511, 53] width 933 height 48
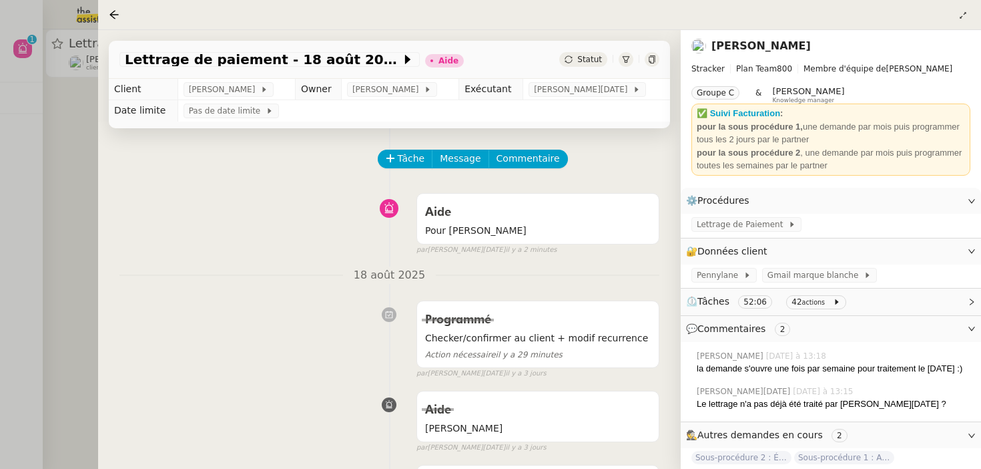
click at [83, 268] on div at bounding box center [490, 234] width 981 height 469
